Goal: Navigation & Orientation: Understand site structure

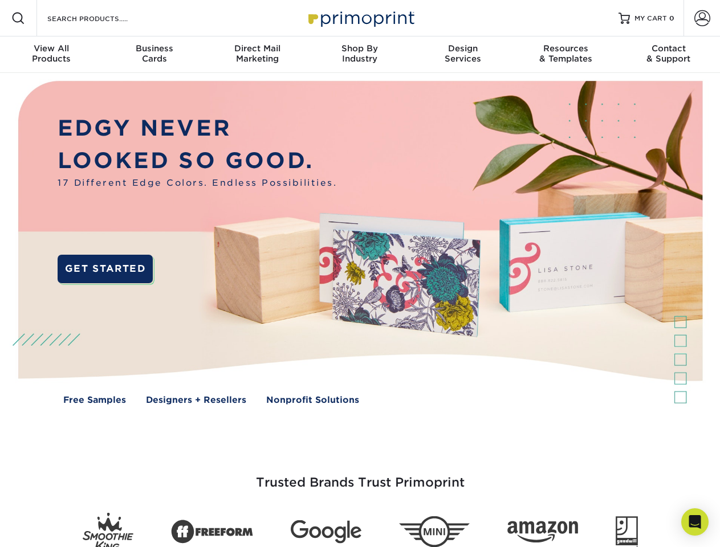
click at [360, 274] on img at bounding box center [359, 251] width 713 height 356
click at [18, 18] on span at bounding box center [18, 18] width 14 height 14
click at [702, 18] on span at bounding box center [703, 18] width 16 height 16
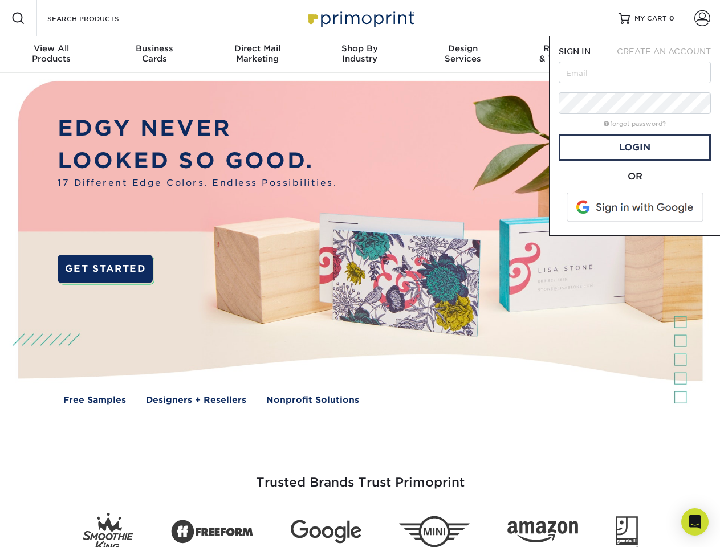
click at [51, 55] on div "View All Products" at bounding box center [51, 53] width 103 height 21
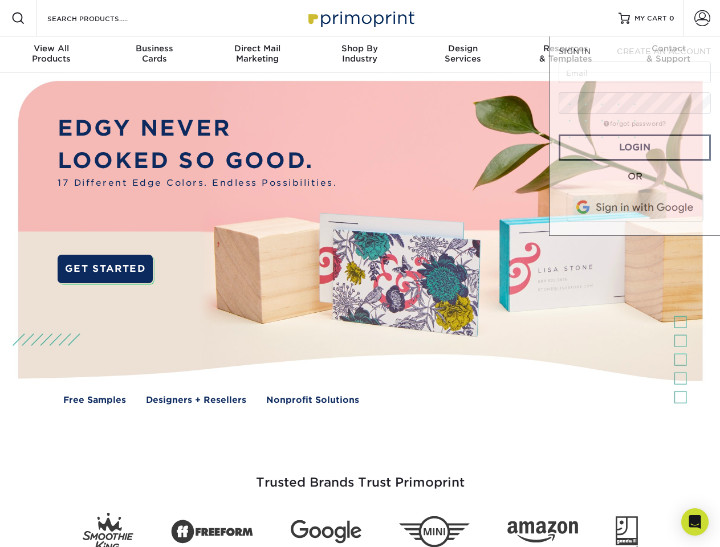
click at [154, 55] on div "Business Cards" at bounding box center [154, 53] width 103 height 21
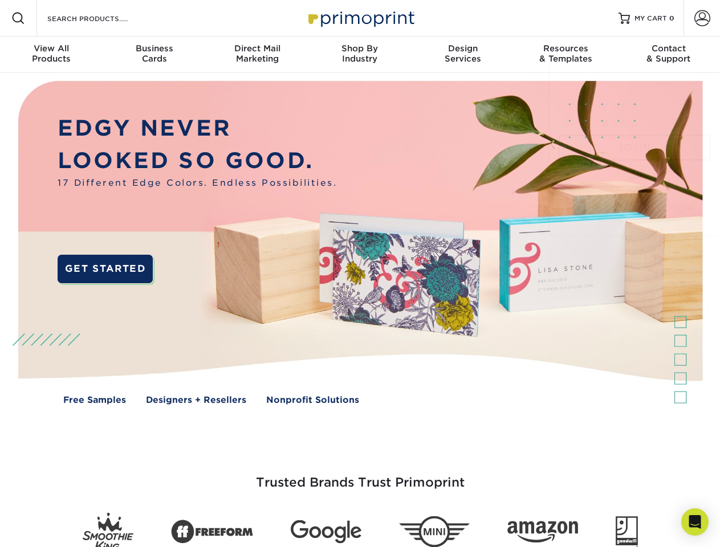
click at [257, 55] on div "Direct Mail Marketing" at bounding box center [257, 53] width 103 height 21
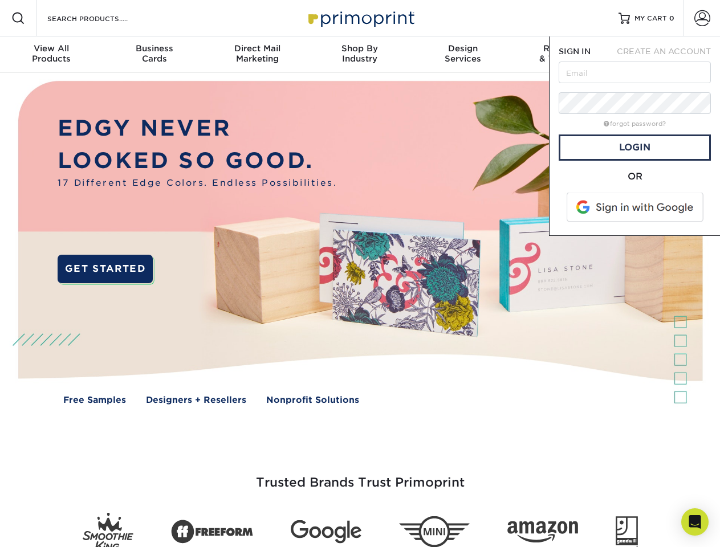
click at [360, 55] on div "Shop By Industry" at bounding box center [360, 53] width 103 height 21
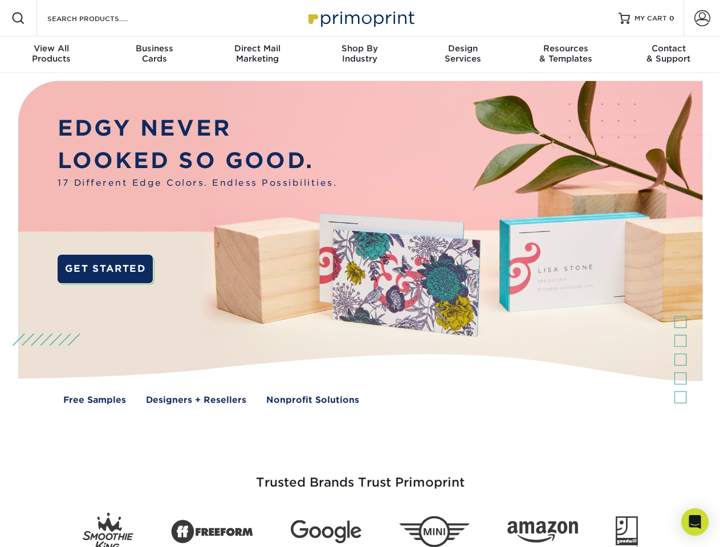
click at [463, 55] on div "Design Services" at bounding box center [463, 53] width 103 height 21
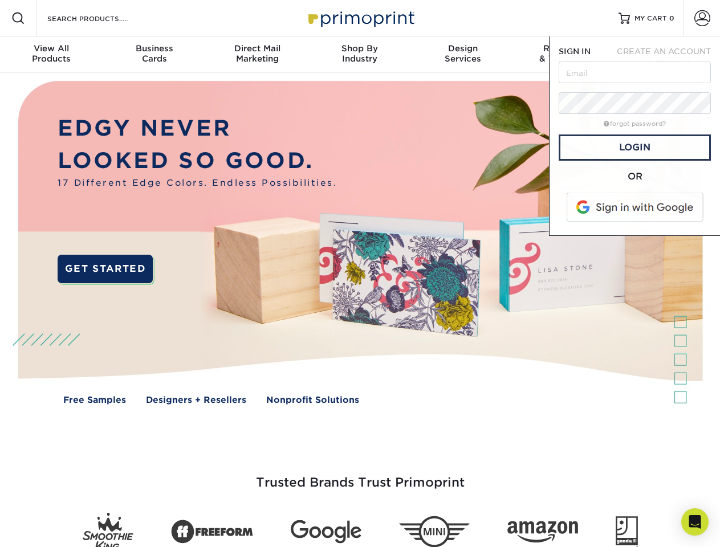
click at [566, 55] on span "SIGN IN" at bounding box center [575, 51] width 32 height 9
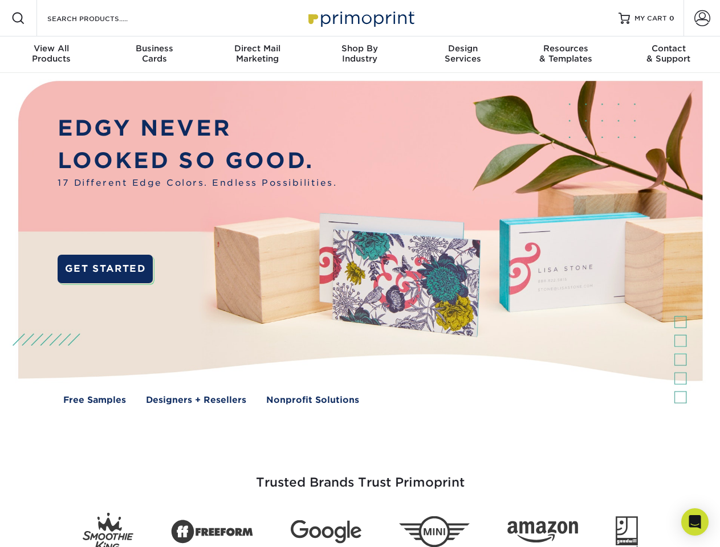
click at [669, 55] on div "Contact & Support" at bounding box center [669, 53] width 103 height 21
